Goal: Find specific fact: Find specific fact

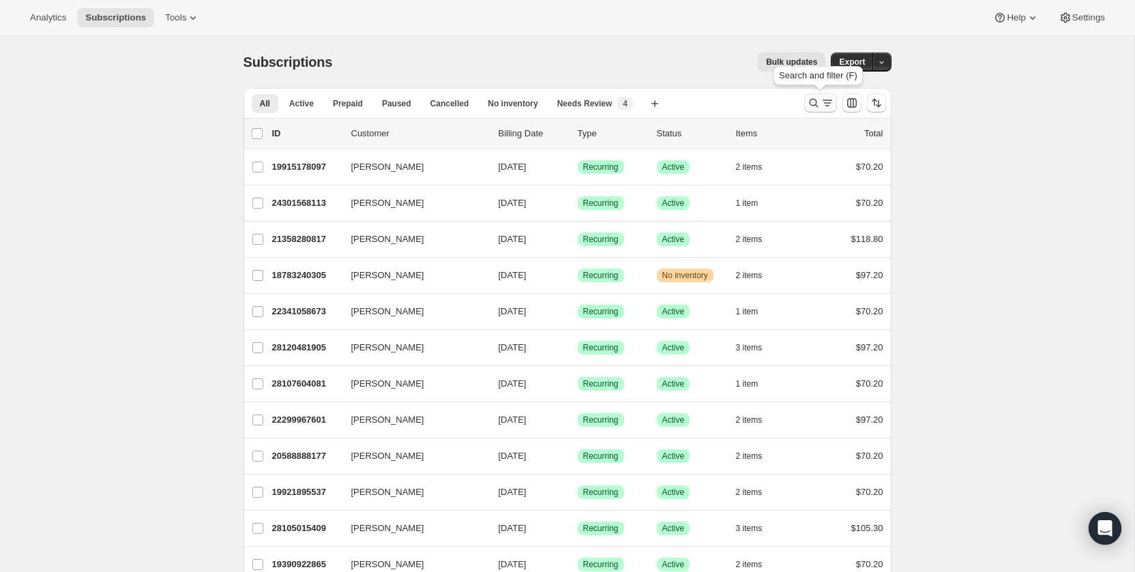
click at [816, 104] on icon "Search and filter results" at bounding box center [813, 103] width 9 height 9
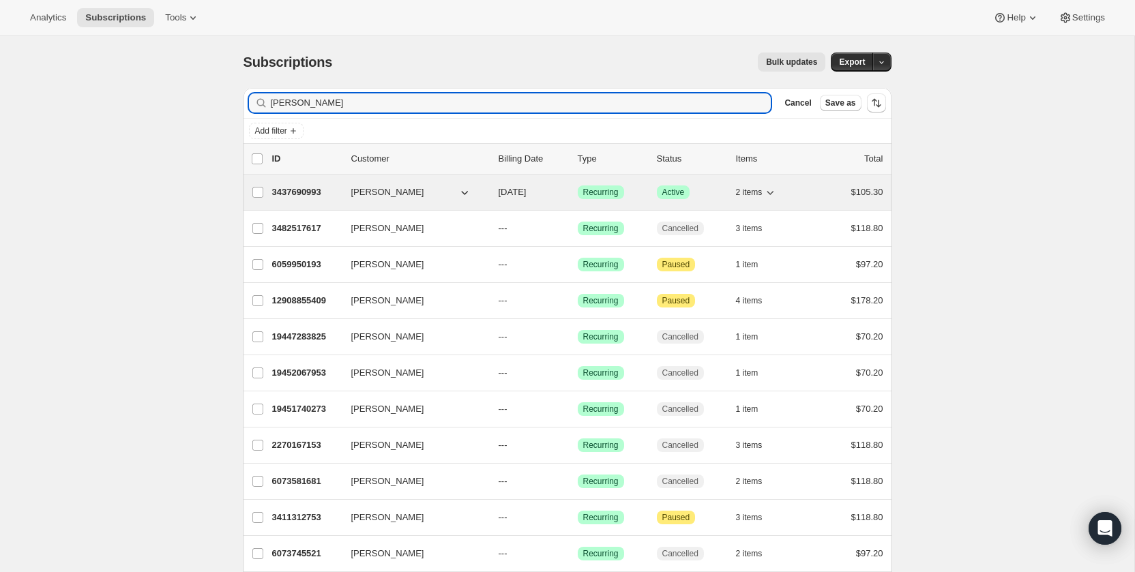
type input "[PERSON_NAME]"
click at [308, 190] on p "3437690993" at bounding box center [306, 193] width 68 height 14
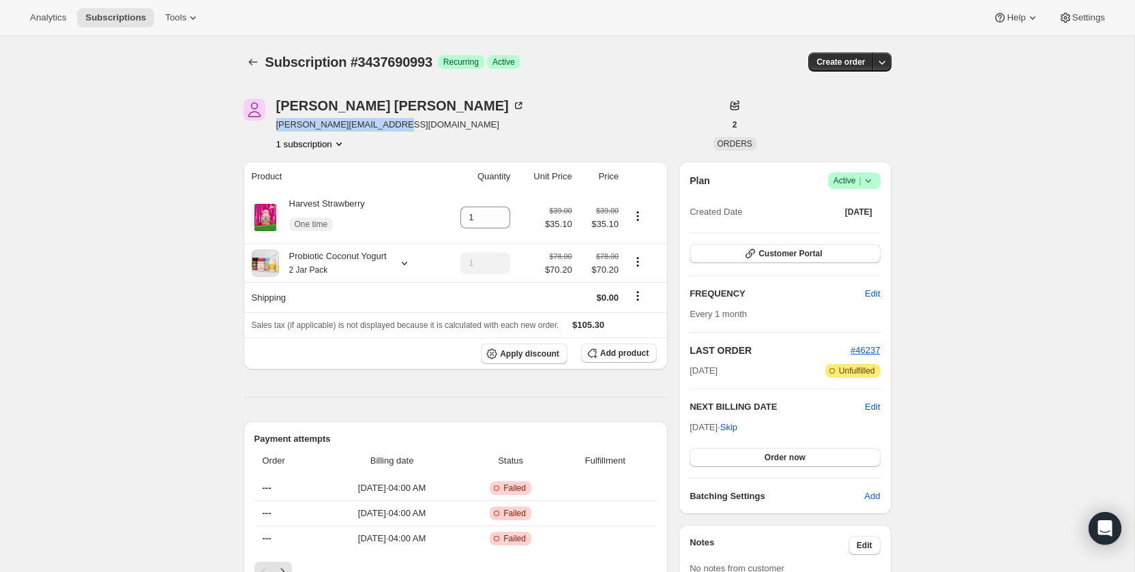
drag, startPoint x: 410, startPoint y: 125, endPoint x: 274, endPoint y: 126, distance: 136.4
click at [274, 126] on div "[PERSON_NAME] [PERSON_NAME][EMAIL_ADDRESS][DOMAIN_NAME] 1 subscription" at bounding box center [471, 125] width 454 height 52
copy span "[PERSON_NAME][EMAIL_ADDRESS][DOMAIN_NAME]"
